Goal: Transaction & Acquisition: Obtain resource

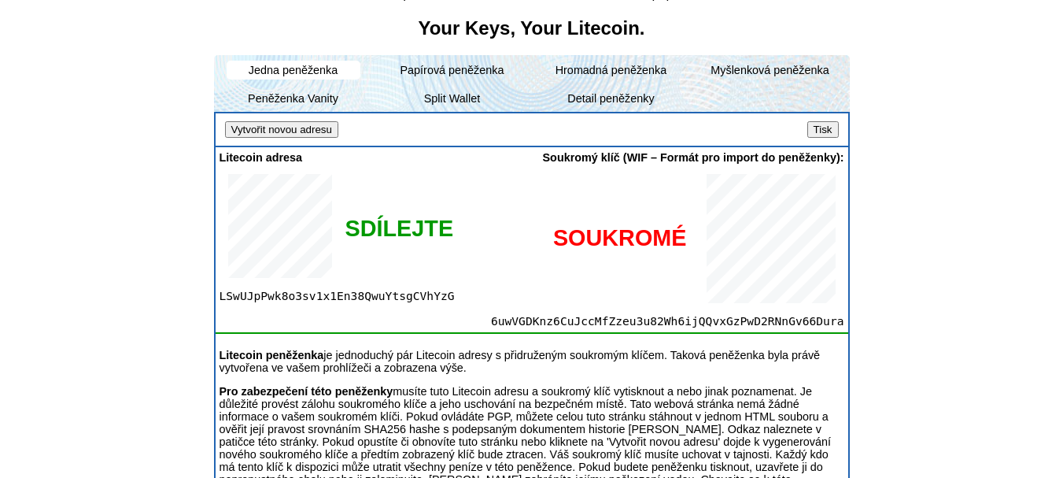
scroll to position [249, 0]
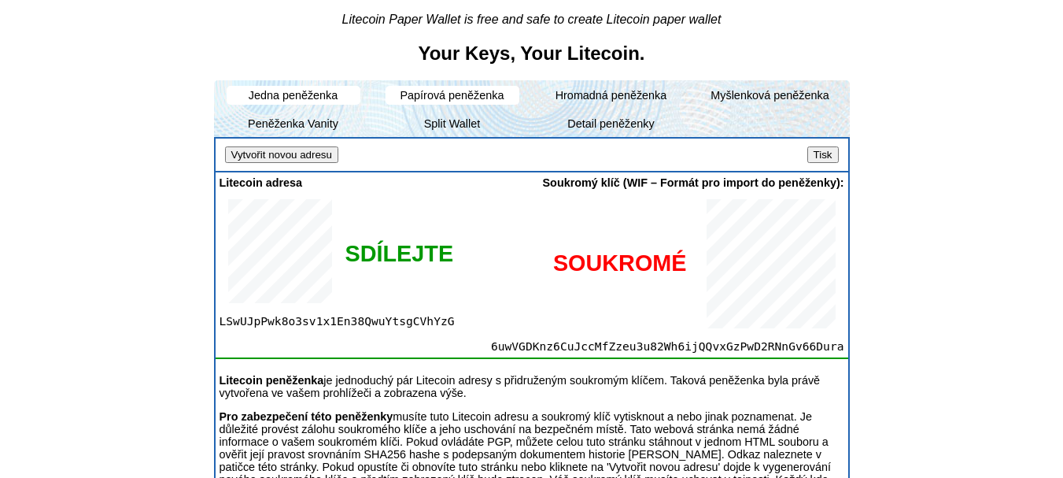
click at [488, 93] on li "Papírová peněženka" at bounding box center [453, 95] width 134 height 19
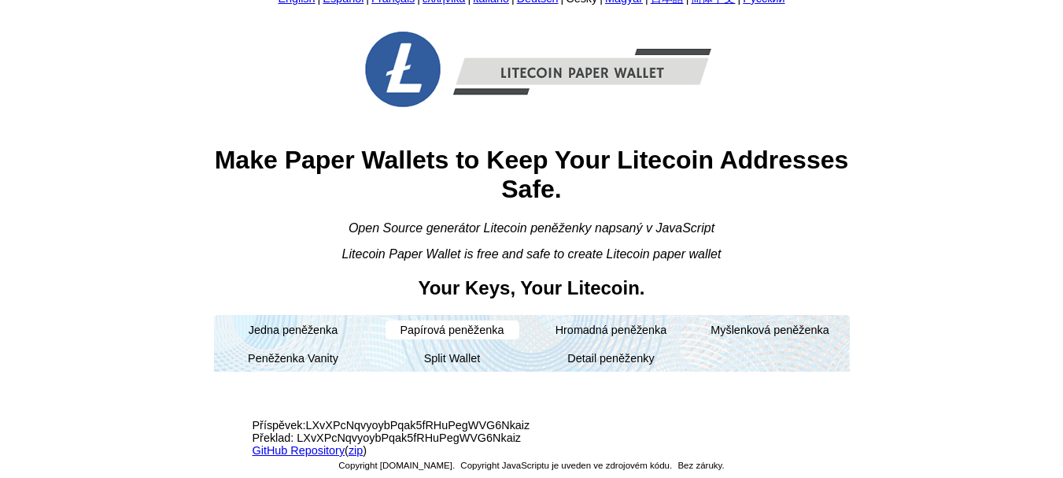
scroll to position [19, 0]
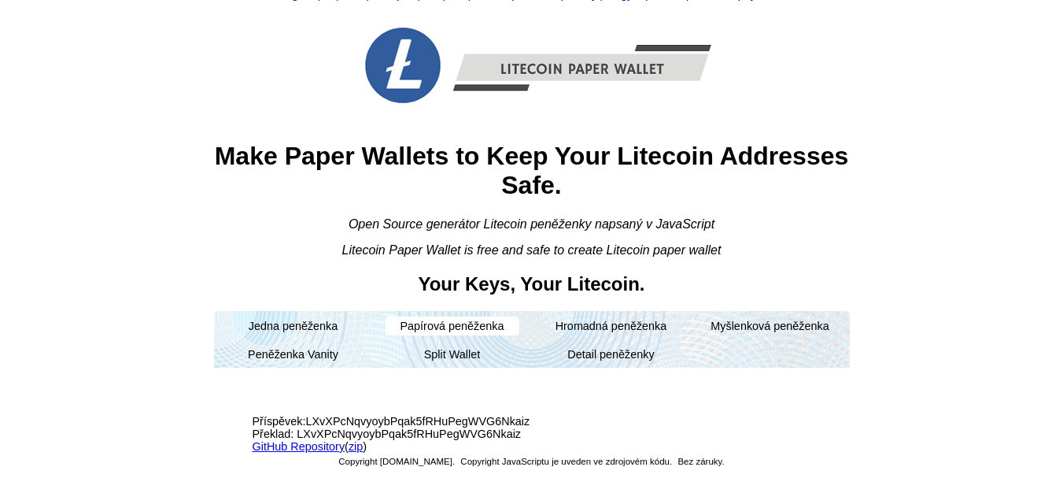
click at [445, 324] on li "Papírová peněženka" at bounding box center [453, 325] width 134 height 19
click at [320, 446] on link "GitHub Repository" at bounding box center [299, 446] width 93 height 13
click at [742, 327] on li "Myšlenková peněženka" at bounding box center [770, 325] width 134 height 19
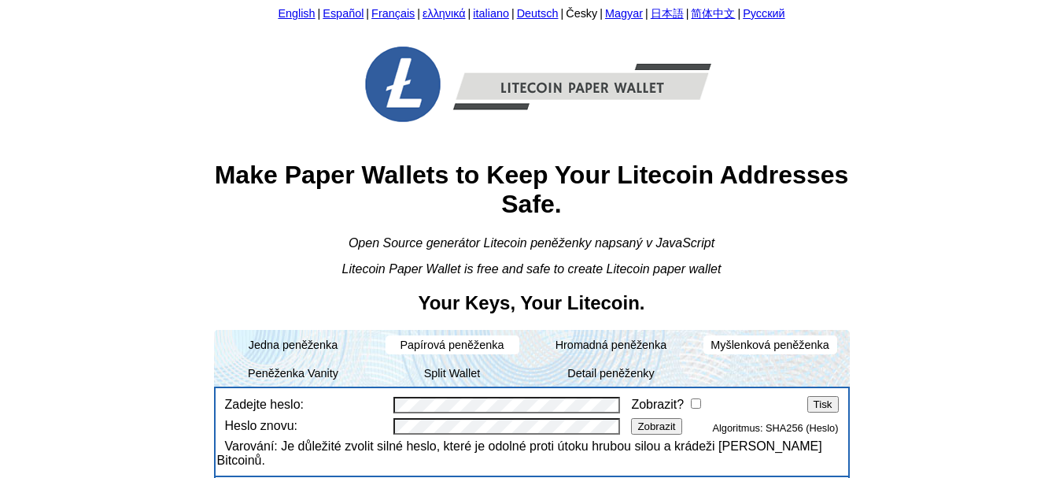
scroll to position [79, 0]
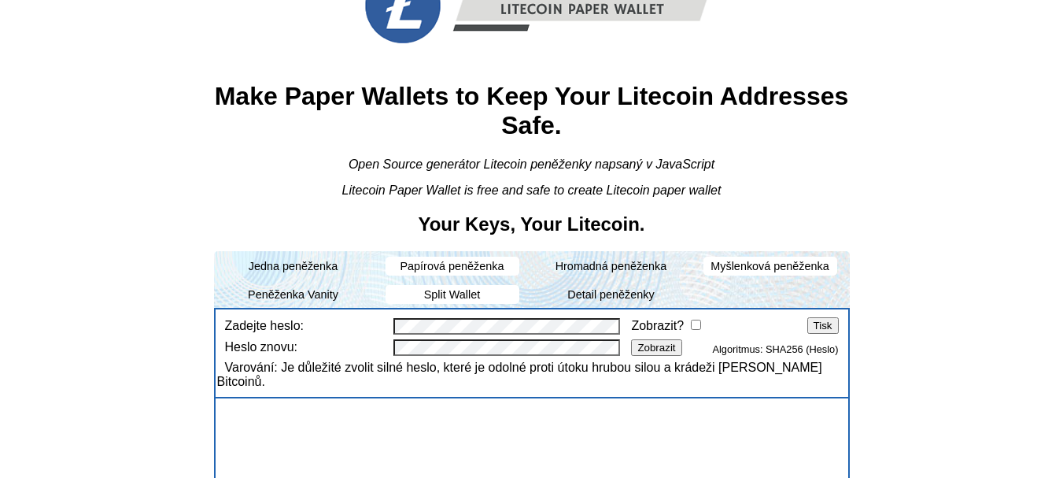
click at [459, 294] on li "Split Wallet" at bounding box center [453, 294] width 134 height 19
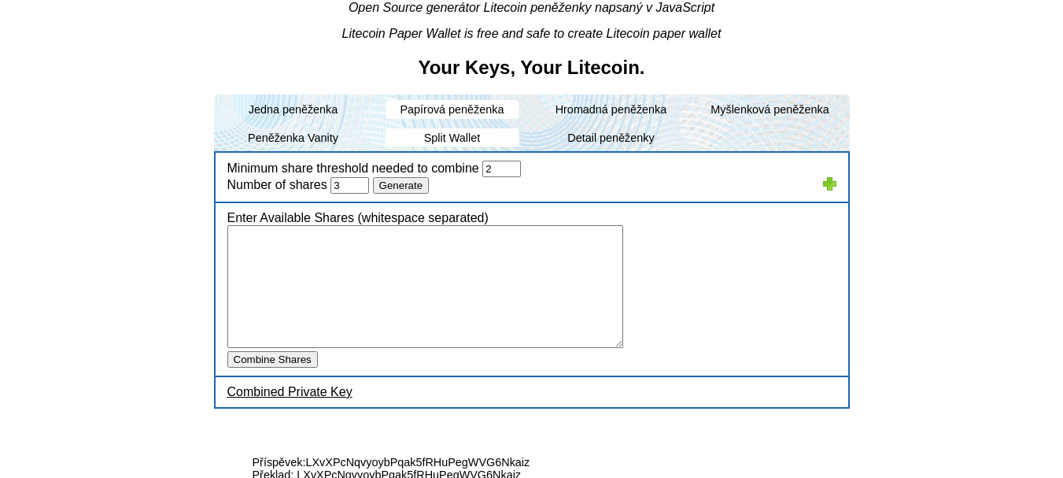
scroll to position [236, 0]
click at [309, 136] on li "Peněženka Vanity" at bounding box center [294, 136] width 134 height 19
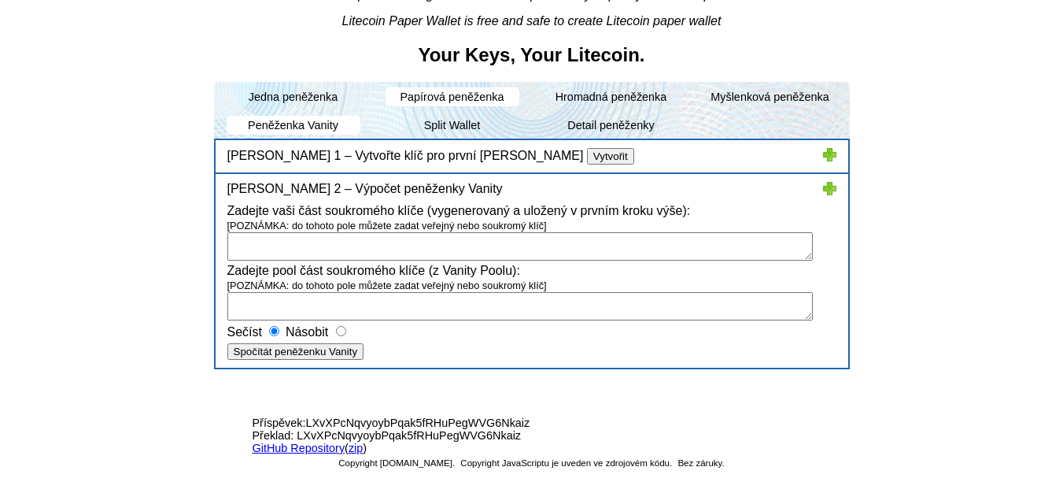
scroll to position [249, 0]
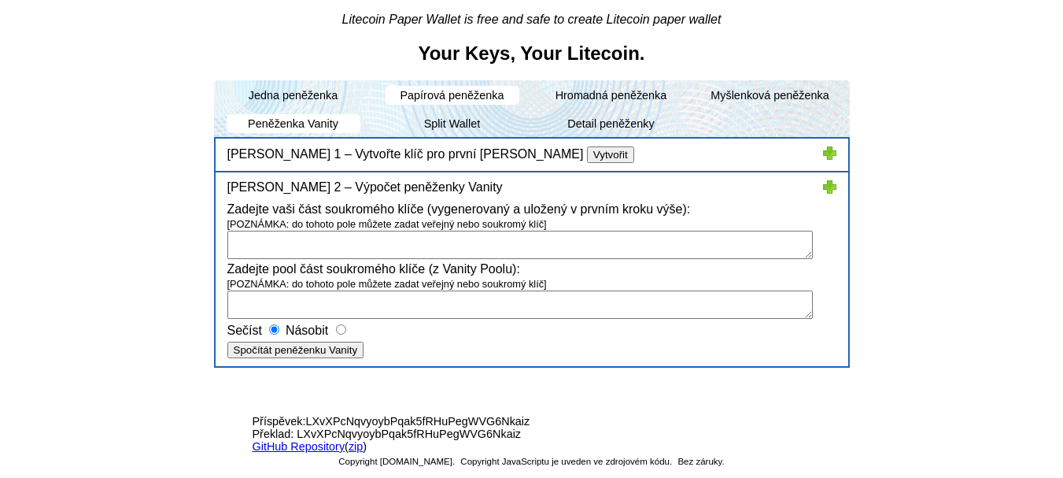
click at [466, 90] on li "Papírová peněženka" at bounding box center [453, 95] width 134 height 19
click at [465, 96] on li "Papírová peněženka" at bounding box center [453, 95] width 134 height 19
click at [425, 91] on li "Papírová peněženka" at bounding box center [453, 95] width 134 height 19
click at [301, 88] on li "Jedna peněženka" at bounding box center [294, 95] width 134 height 19
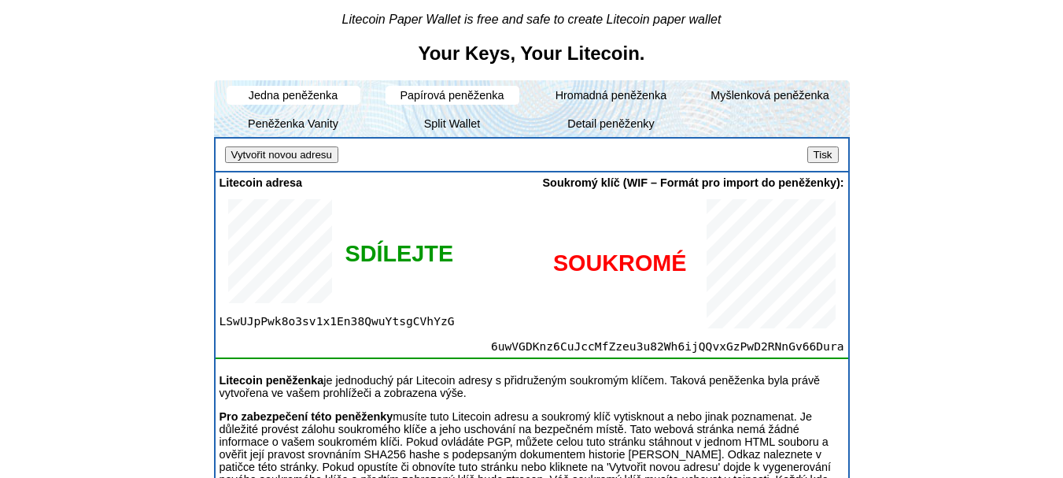
click at [814, 152] on input "Tisk" at bounding box center [822, 154] width 31 height 17
click at [449, 94] on li "Papírová peněženka" at bounding box center [453, 95] width 134 height 19
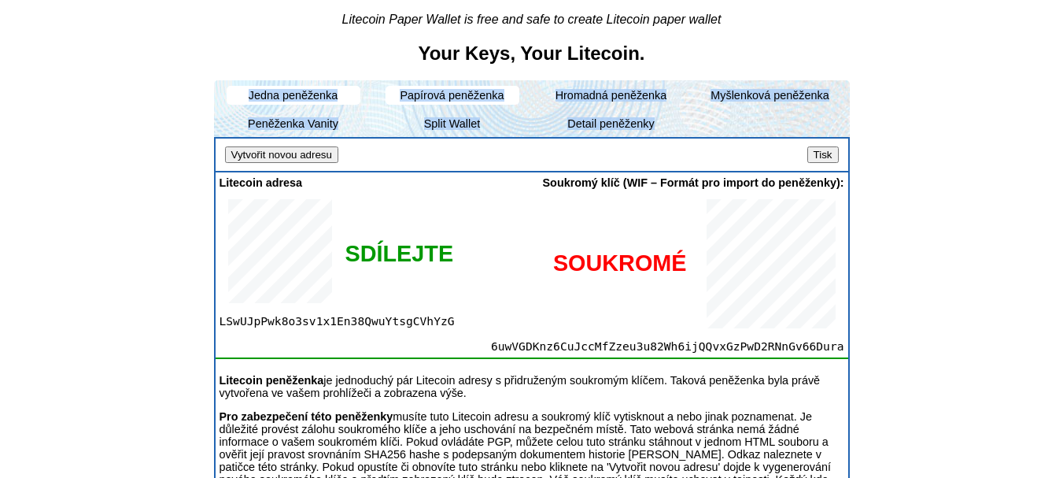
click at [449, 94] on li "Papírová peněženka" at bounding box center [453, 95] width 134 height 19
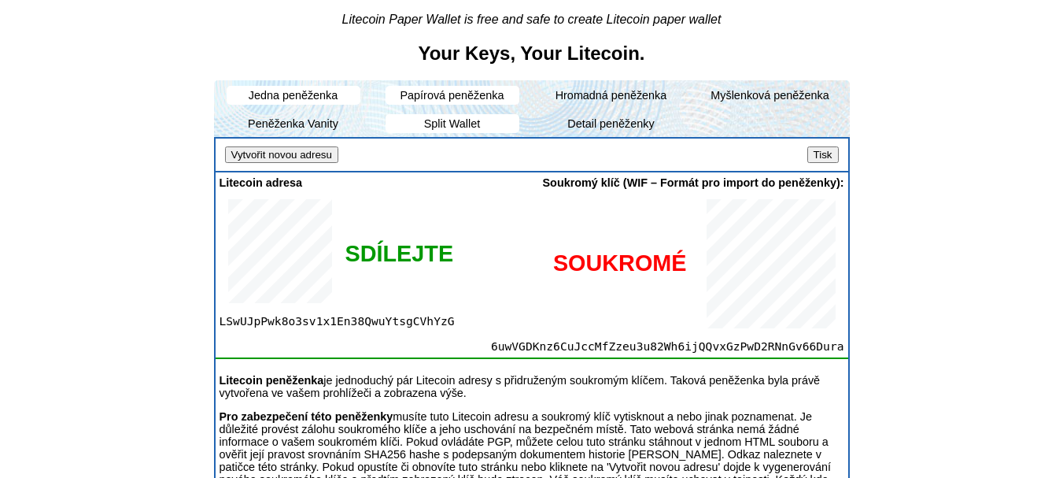
click at [448, 124] on li "Split Wallet" at bounding box center [453, 123] width 134 height 19
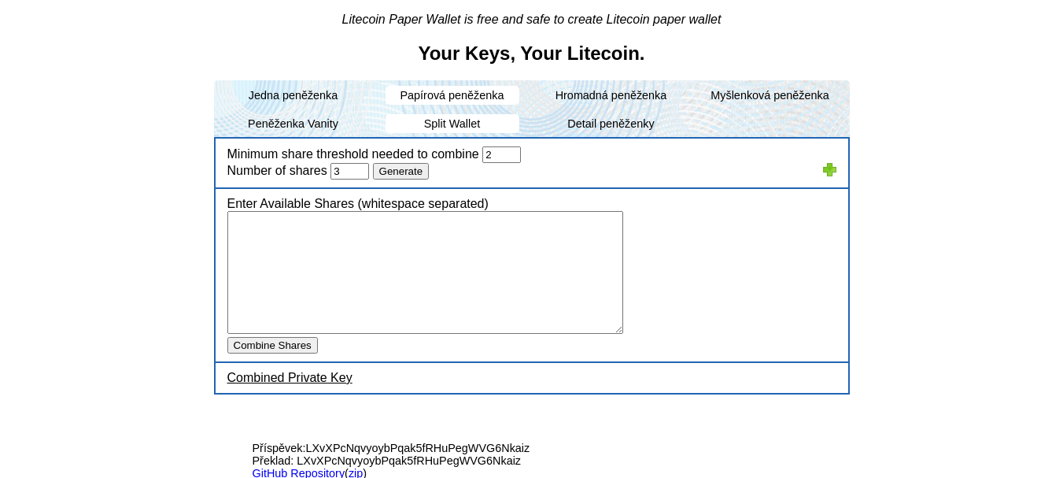
click at [449, 93] on li "Papírová peněženka" at bounding box center [453, 95] width 134 height 19
click at [314, 94] on li "Jedna peněženka" at bounding box center [294, 95] width 134 height 19
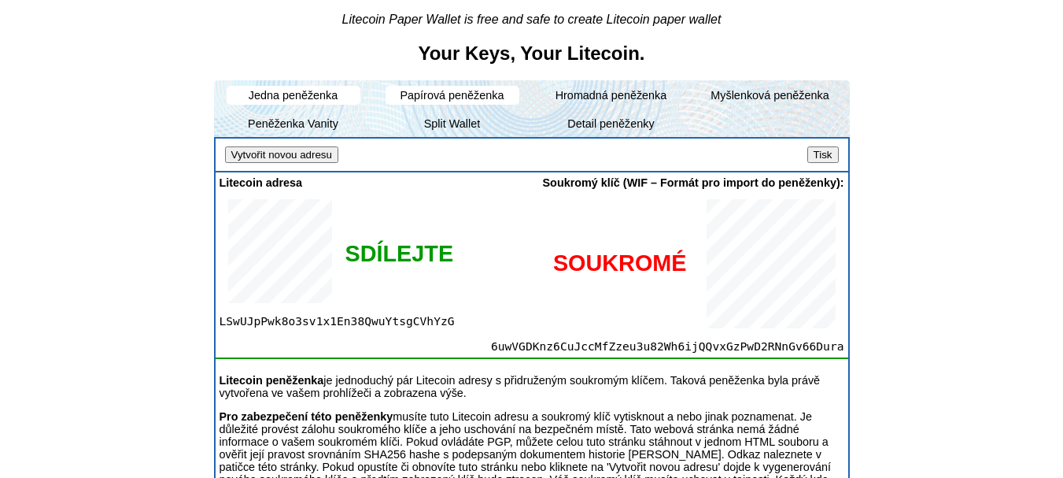
click at [436, 94] on li "Papírová peněženka" at bounding box center [453, 95] width 134 height 19
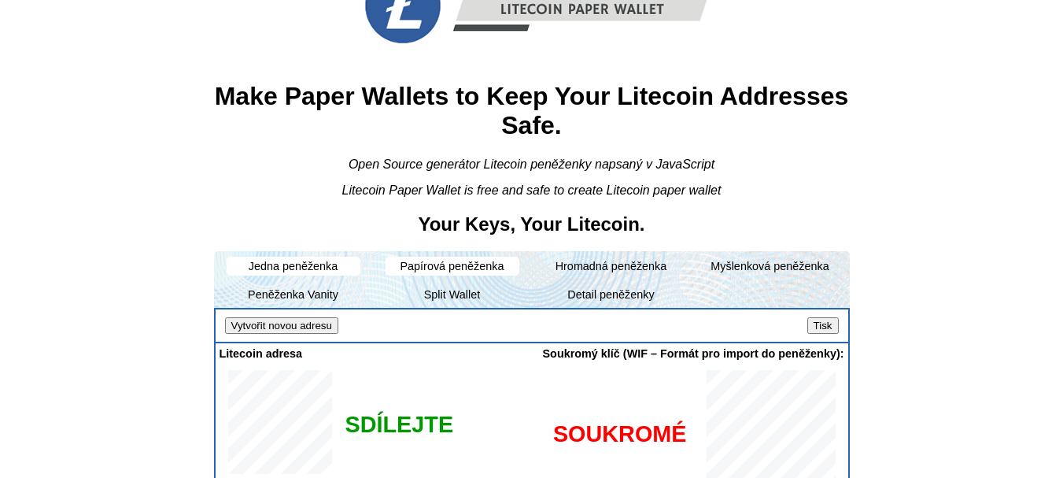
scroll to position [157, 0]
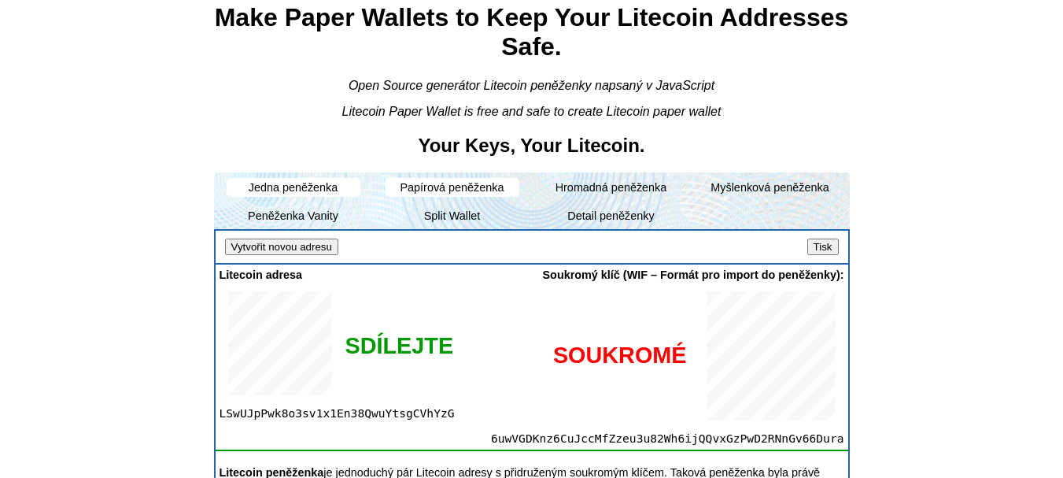
click at [453, 186] on li "Papírová peněženka" at bounding box center [453, 187] width 134 height 19
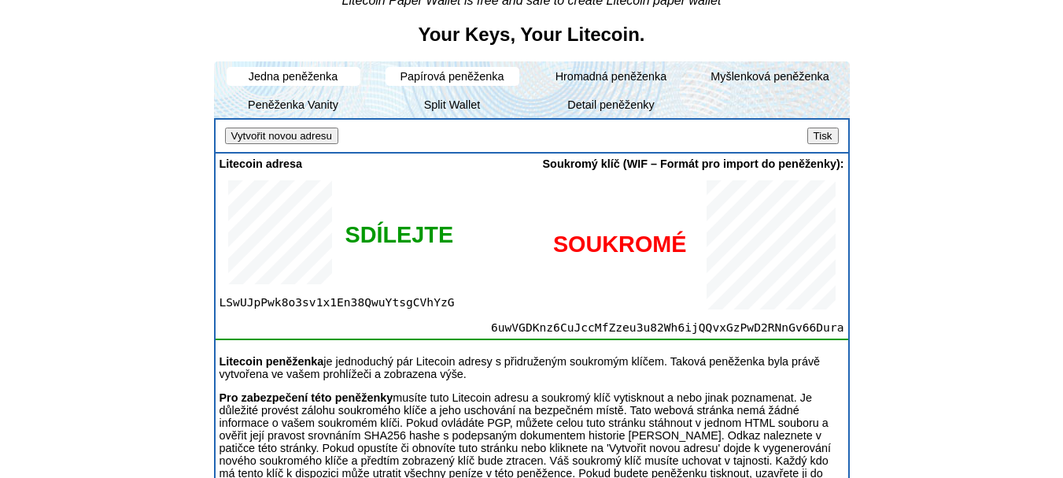
scroll to position [171, 0]
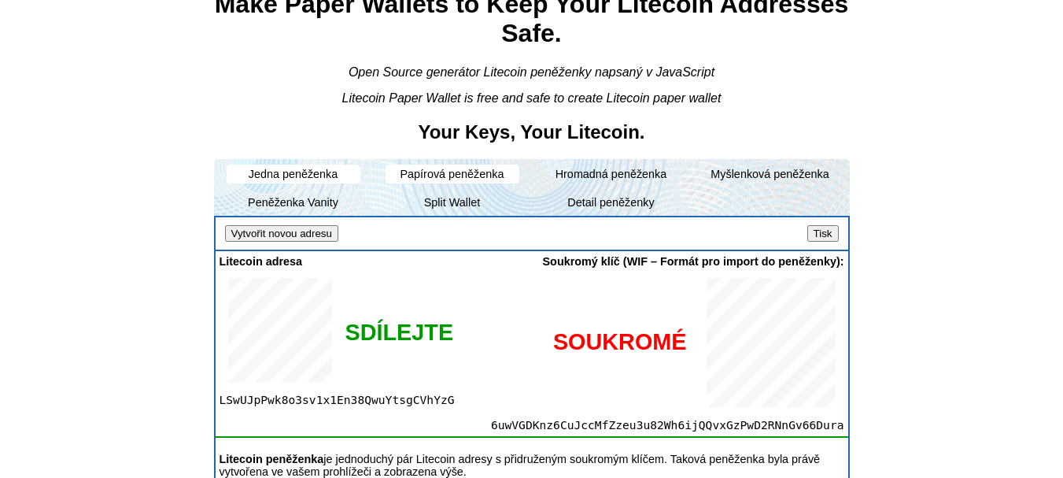
click at [415, 170] on li "Papírová peněženka" at bounding box center [453, 173] width 134 height 19
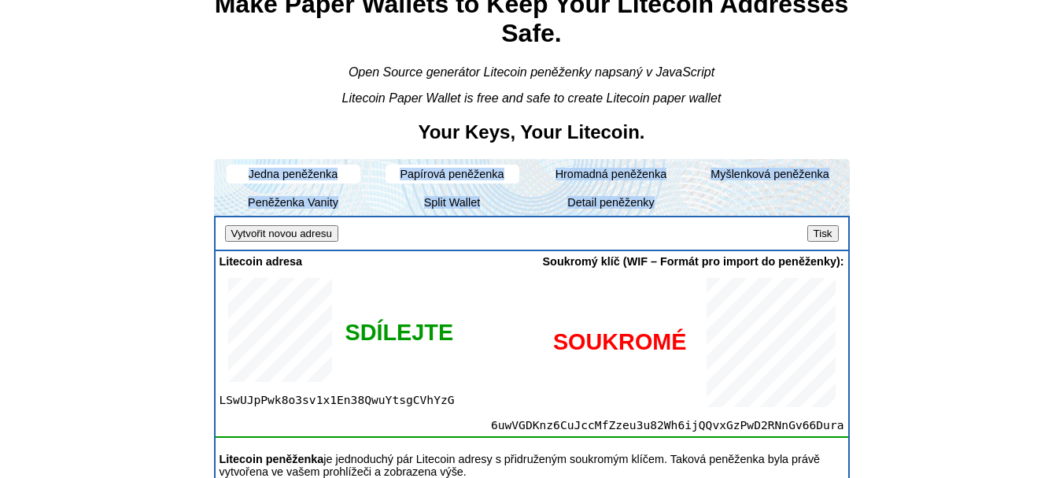
click at [415, 170] on li "Papírová peněženka" at bounding box center [453, 173] width 134 height 19
click at [358, 183] on ul "Jedna peněženka Papírová peněženka Hromadná peněženka Myšlenková peněženka Peně…" at bounding box center [532, 187] width 636 height 57
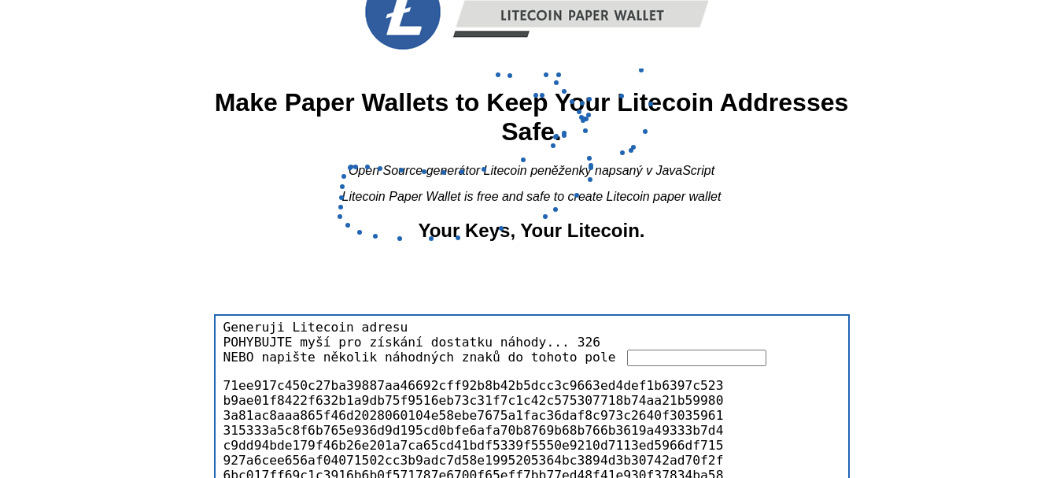
scroll to position [34, 0]
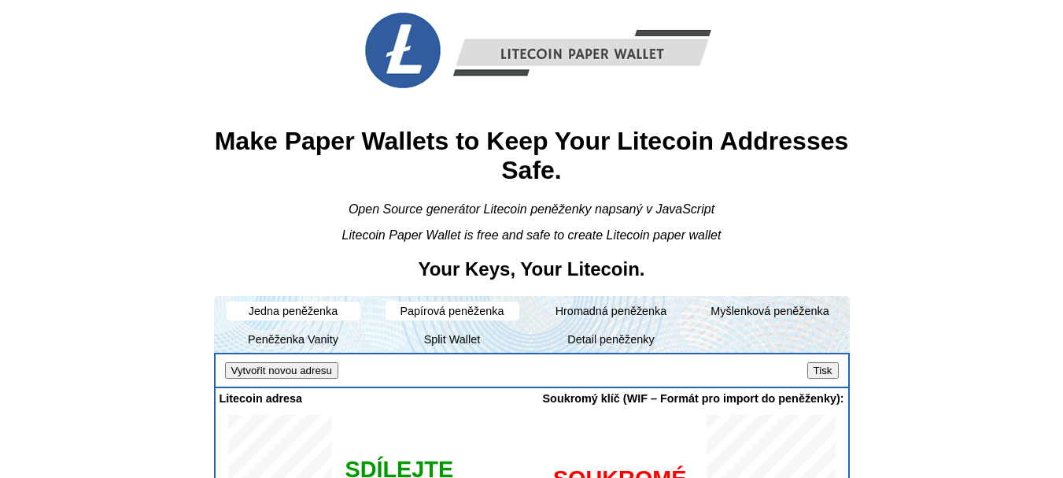
click at [430, 312] on li "Papírová peněženka" at bounding box center [453, 310] width 134 height 19
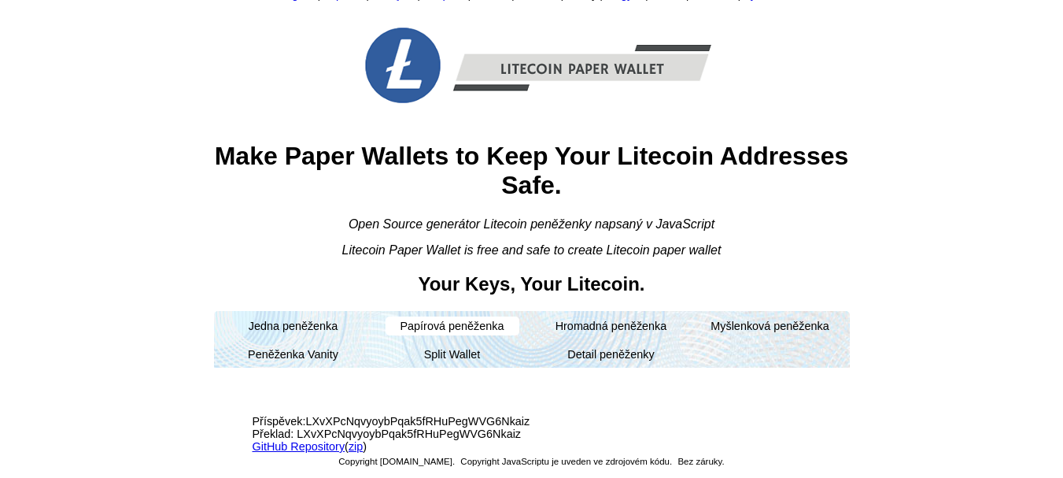
scroll to position [19, 0]
click at [354, 445] on link "zip" at bounding box center [356, 446] width 14 height 13
click at [312, 446] on link "GitHub Repository" at bounding box center [299, 446] width 93 height 13
